Goal: Browse casually: Explore the website without a specific task or goal

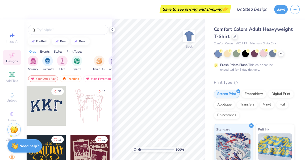
click at [265, 54] on div at bounding box center [263, 53] width 7 height 7
click at [281, 52] on icon at bounding box center [281, 53] width 4 height 4
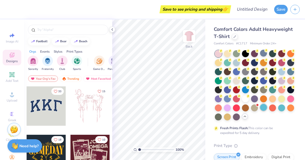
click at [264, 109] on div at bounding box center [263, 107] width 7 height 7
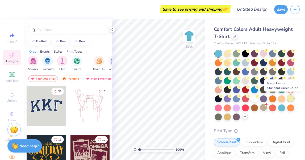
click at [290, 98] on div at bounding box center [290, 98] width 7 height 7
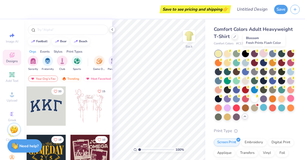
click at [232, 51] on circle at bounding box center [230, 51] width 4 height 4
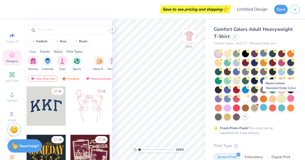
click at [280, 100] on div at bounding box center [281, 98] width 7 height 7
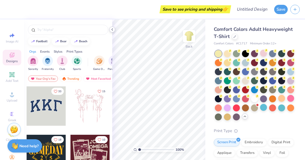
click at [113, 29] on icon at bounding box center [112, 29] width 4 height 4
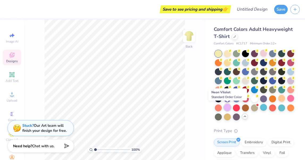
click at [230, 109] on div at bounding box center [227, 107] width 7 height 7
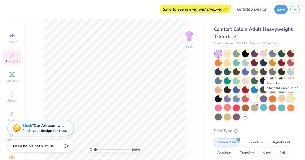
click at [292, 97] on div at bounding box center [290, 98] width 7 height 7
click at [281, 97] on div at bounding box center [281, 98] width 7 height 7
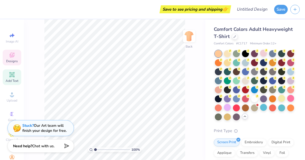
scroll to position [19, 0]
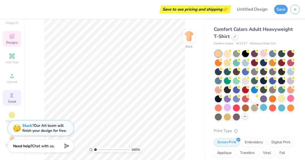
click at [13, 103] on span "Greek" at bounding box center [12, 101] width 8 height 4
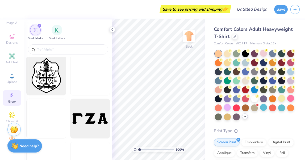
scroll to position [712, 0]
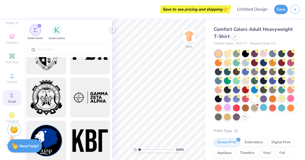
click at [112, 30] on polyline at bounding box center [112, 29] width 1 height 2
